Goal: Task Accomplishment & Management: Use online tool/utility

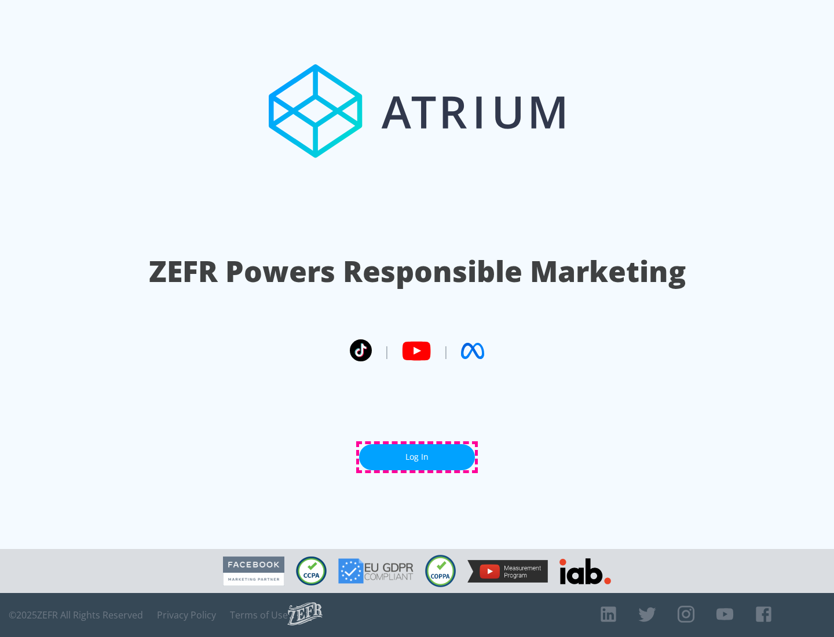
click at [417, 457] on link "Log In" at bounding box center [417, 457] width 116 height 26
